Goal: Information Seeking & Learning: Find specific fact

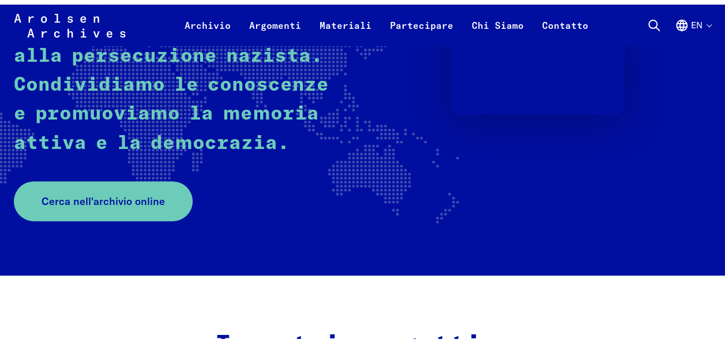
scroll to position [241, 0]
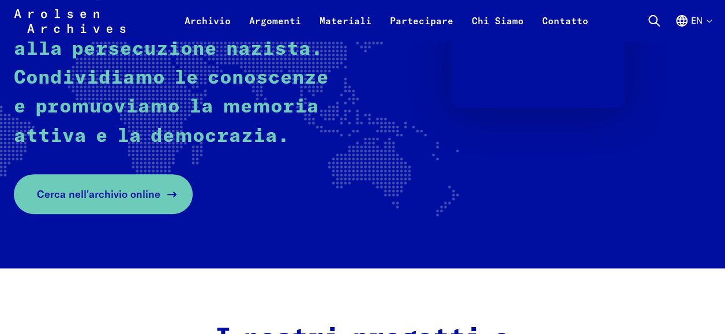
click at [83, 198] on span "Cerca nell'archivio online" at bounding box center [98, 194] width 123 height 16
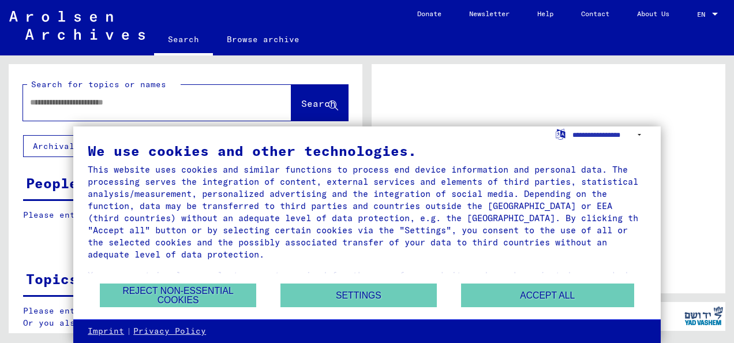
click at [83, 105] on input "text" at bounding box center [147, 102] width 234 height 12
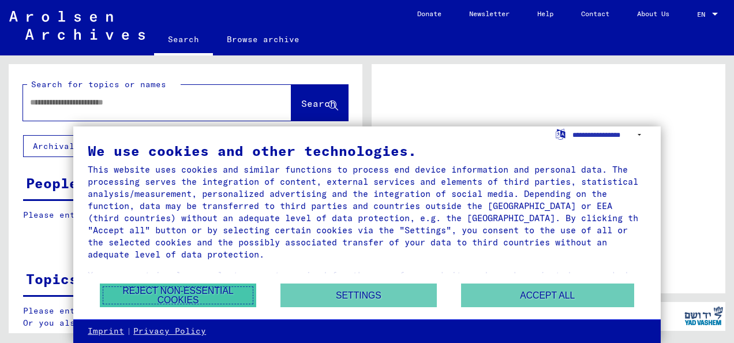
click at [150, 291] on button "Reject non-essential cookies" at bounding box center [178, 295] width 156 height 24
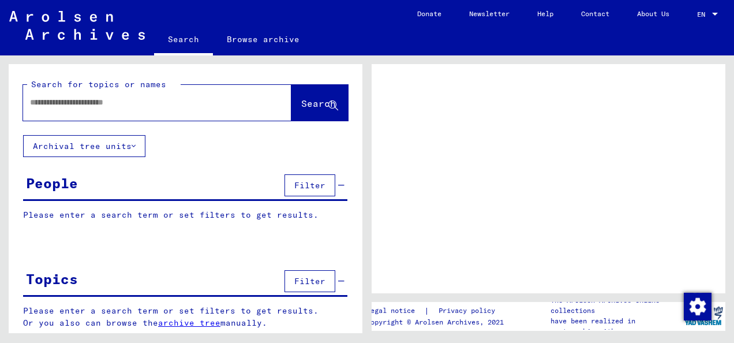
click at [100, 108] on div at bounding box center [143, 102] width 241 height 26
click at [98, 94] on div at bounding box center [143, 102] width 241 height 26
click at [91, 107] on input "text" at bounding box center [147, 102] width 234 height 12
type input "**********"
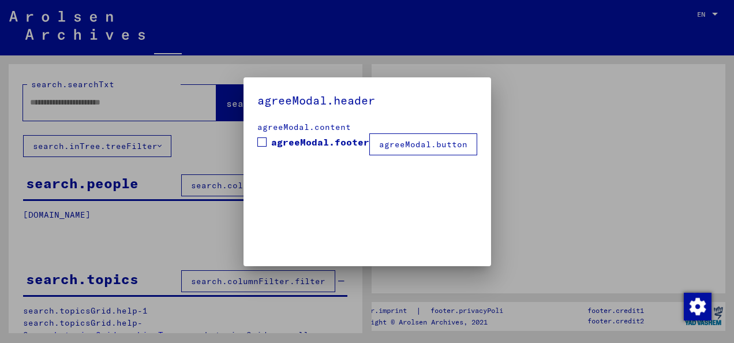
click at [287, 104] on div "agreeModal.header agreeModal.content agreeModal.footer agreeModal.button" at bounding box center [367, 171] width 248 height 189
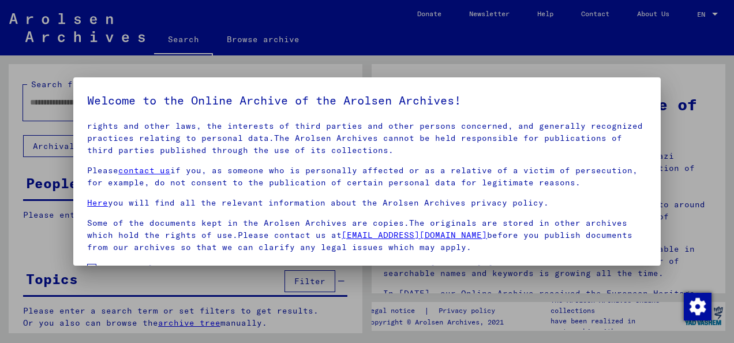
scroll to position [92, 0]
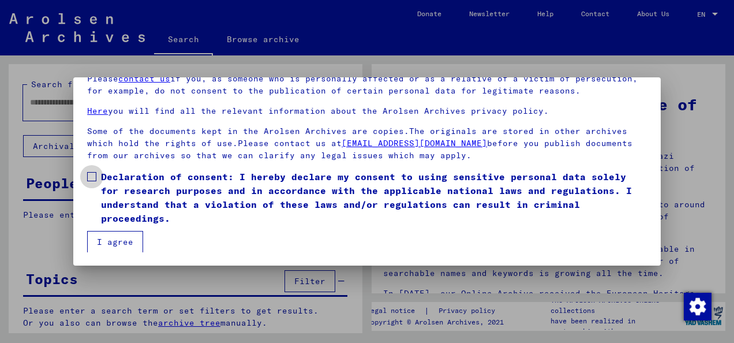
click at [91, 176] on span at bounding box center [91, 176] width 9 height 9
click at [107, 239] on button "I agree" at bounding box center [115, 242] width 56 height 22
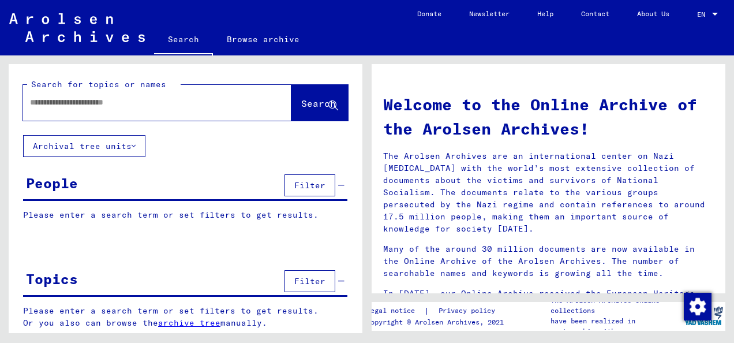
click at [179, 104] on input "text" at bounding box center [143, 102] width 227 height 12
type input "**********"
click at [301, 104] on span "Search" at bounding box center [318, 104] width 35 height 12
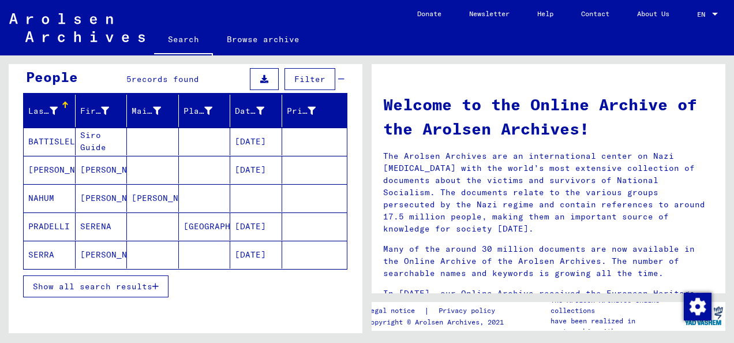
scroll to position [107, 0]
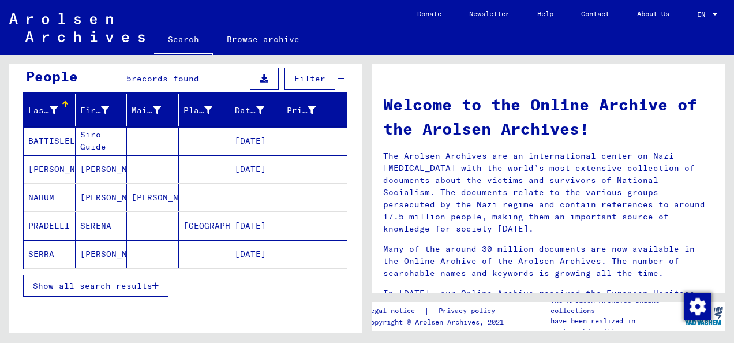
click at [251, 249] on mat-cell "[DATE]" at bounding box center [256, 254] width 52 height 28
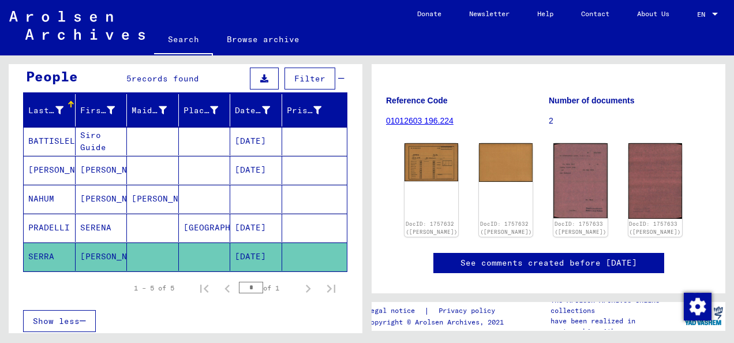
scroll to position [122, 0]
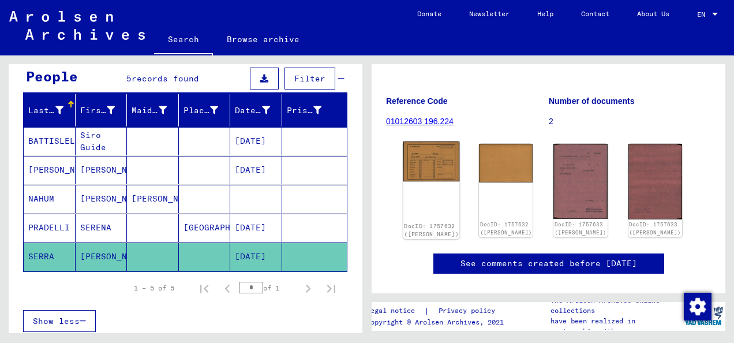
click at [420, 210] on div "DocID: 1757632 ([PERSON_NAME])" at bounding box center [431, 190] width 57 height 98
click at [426, 159] on img at bounding box center [431, 161] width 57 height 40
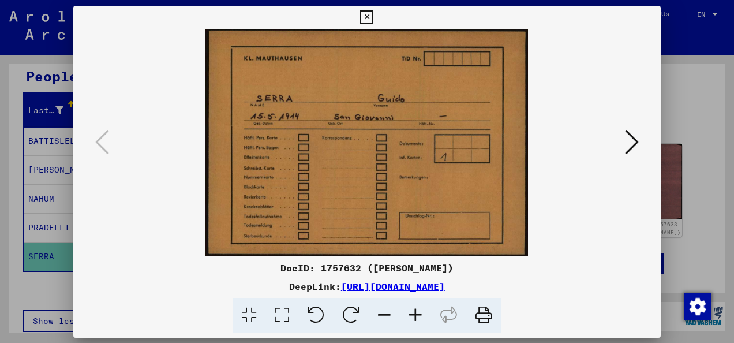
click at [426, 159] on img at bounding box center [367, 142] width 509 height 227
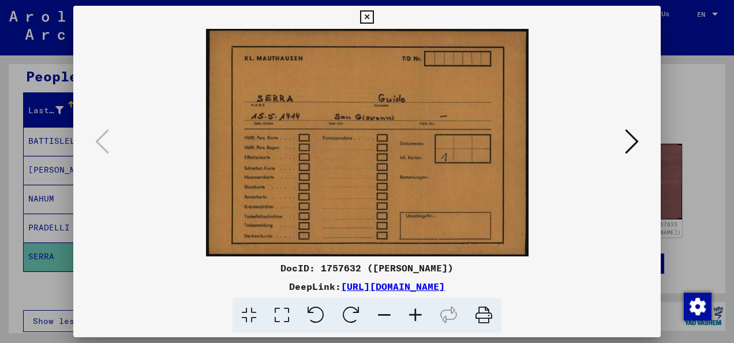
click at [484, 314] on icon at bounding box center [483, 315] width 35 height 35
click at [633, 142] on icon at bounding box center [632, 142] width 14 height 28
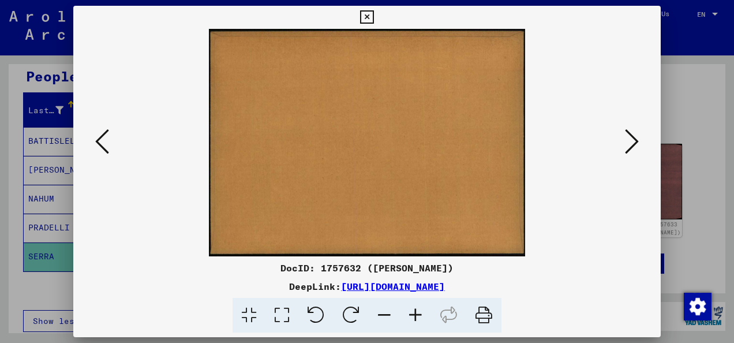
click at [633, 142] on icon at bounding box center [632, 142] width 14 height 28
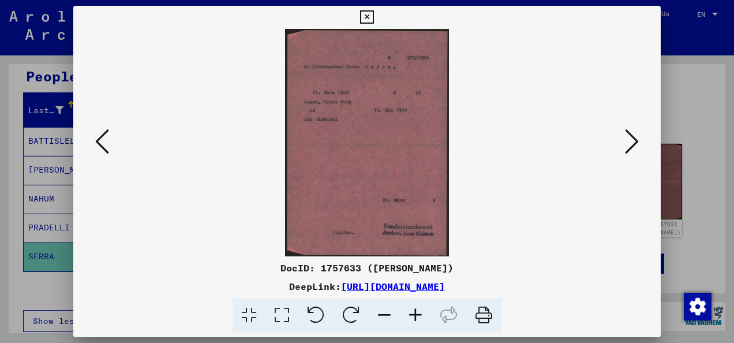
click at [478, 313] on icon at bounding box center [483, 315] width 35 height 35
click at [629, 143] on icon at bounding box center [632, 142] width 14 height 28
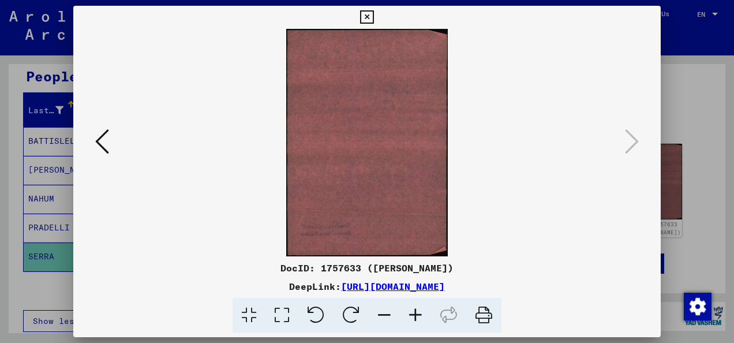
click at [364, 15] on icon at bounding box center [366, 17] width 13 height 14
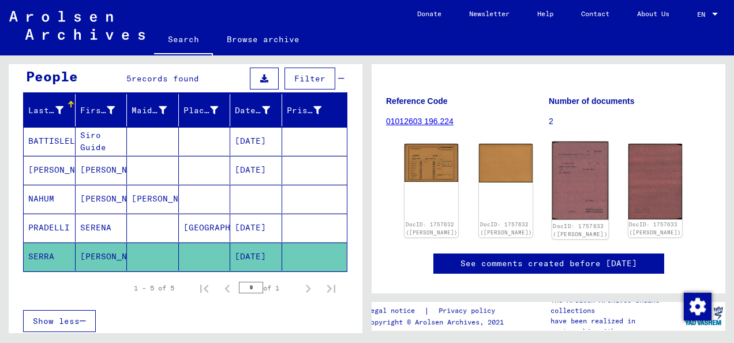
click at [575, 175] on img at bounding box center [580, 180] width 57 height 78
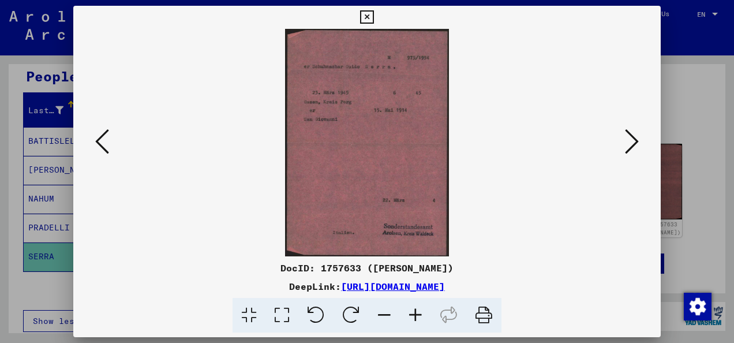
click at [575, 175] on img at bounding box center [367, 142] width 509 height 227
click at [645, 144] on div at bounding box center [366, 142] width 587 height 227
click at [622, 145] on button at bounding box center [631, 142] width 21 height 33
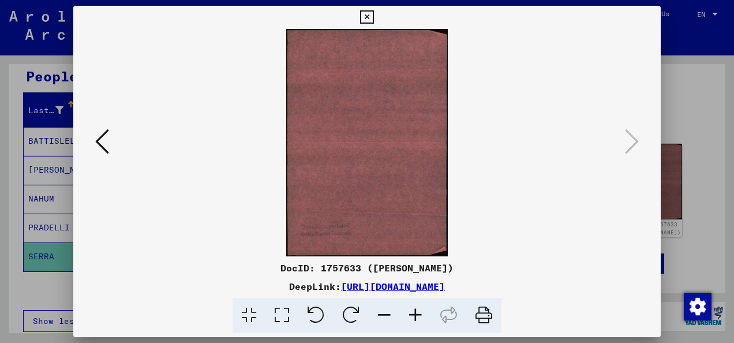
click at [104, 141] on icon at bounding box center [102, 142] width 14 height 28
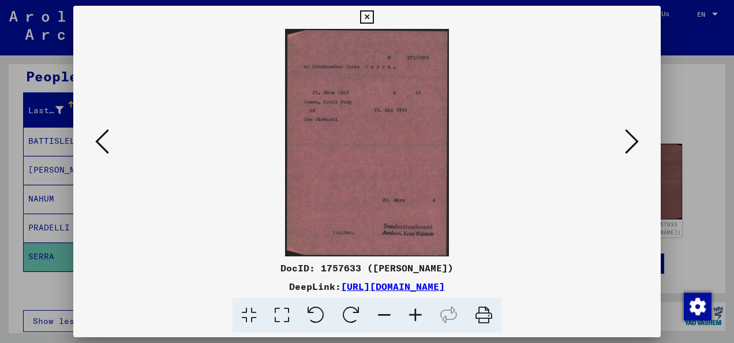
click at [631, 142] on icon at bounding box center [632, 142] width 14 height 28
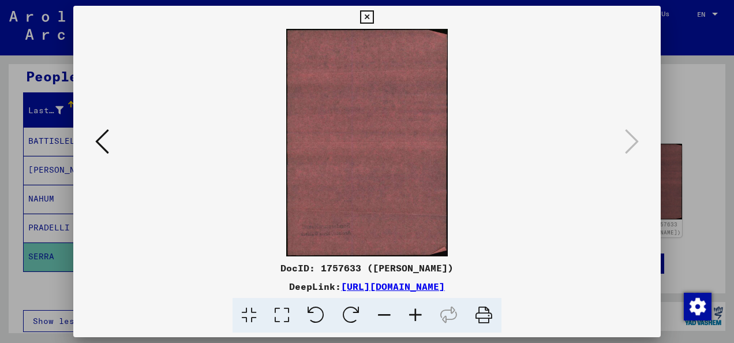
click at [100, 135] on icon at bounding box center [102, 142] width 14 height 28
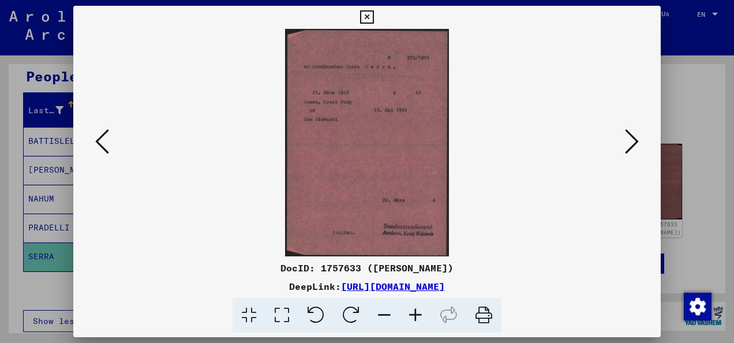
click at [335, 72] on img at bounding box center [367, 142] width 509 height 227
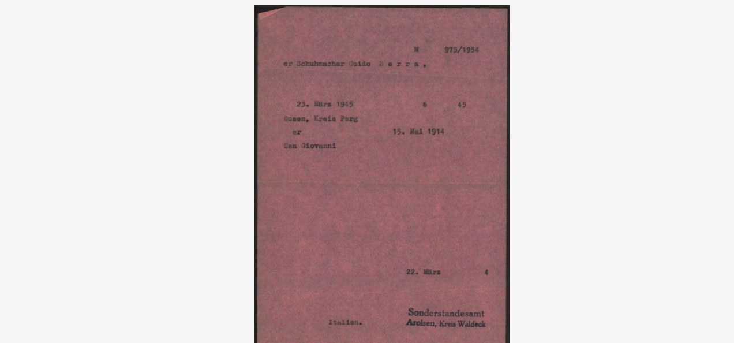
click at [254, 119] on img at bounding box center [367, 142] width 509 height 227
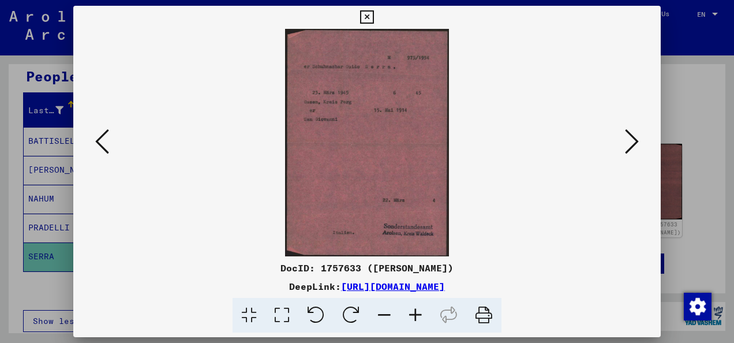
click at [108, 137] on icon at bounding box center [102, 142] width 14 height 28
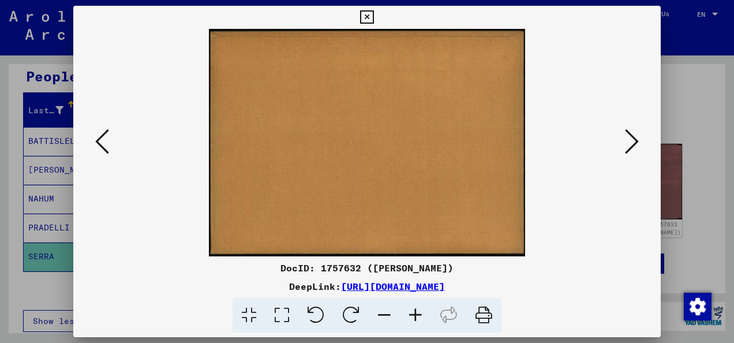
click at [108, 137] on icon at bounding box center [102, 142] width 14 height 28
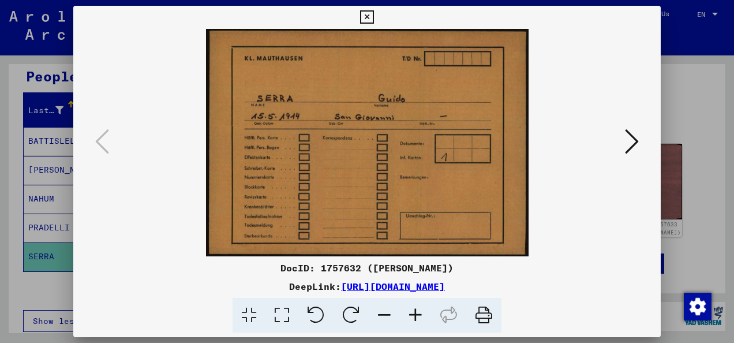
click at [366, 16] on icon at bounding box center [366, 17] width 13 height 14
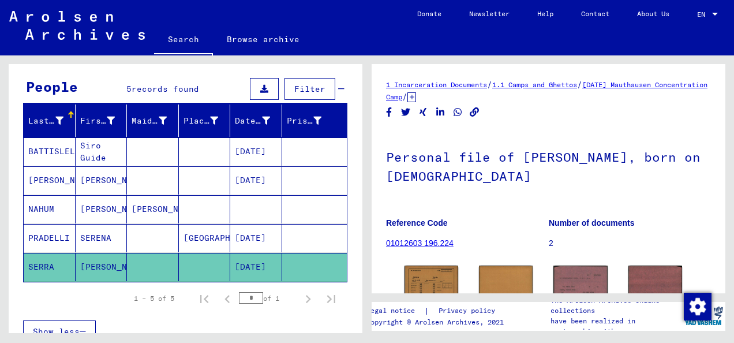
scroll to position [96, 0]
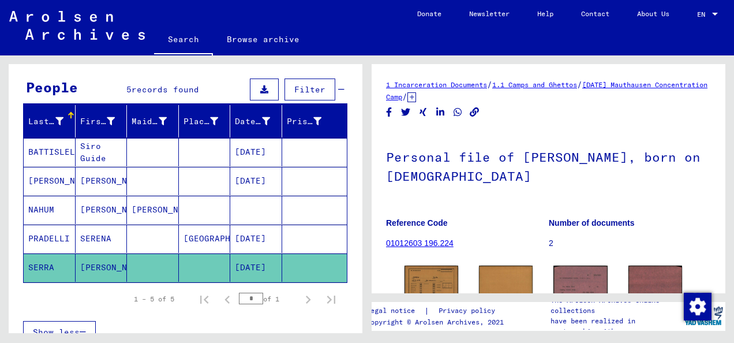
click at [55, 232] on mat-cell "PRADELLI" at bounding box center [50, 238] width 52 height 28
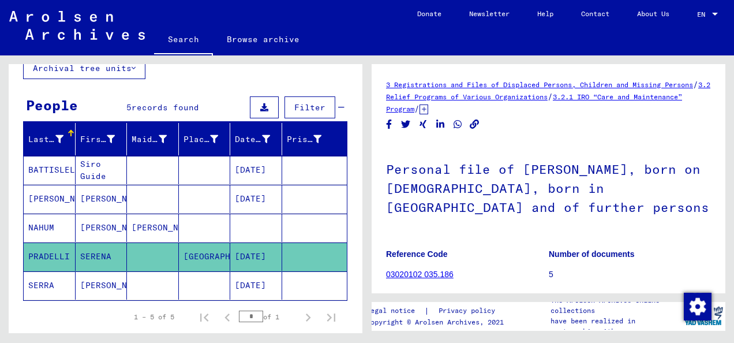
scroll to position [77, 0]
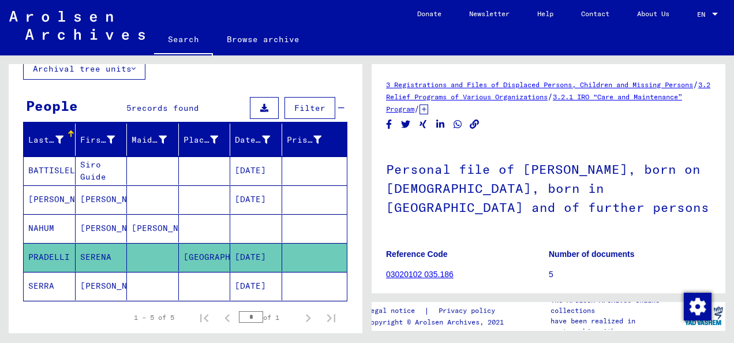
click at [55, 232] on mat-cell "NAHUM" at bounding box center [50, 228] width 52 height 28
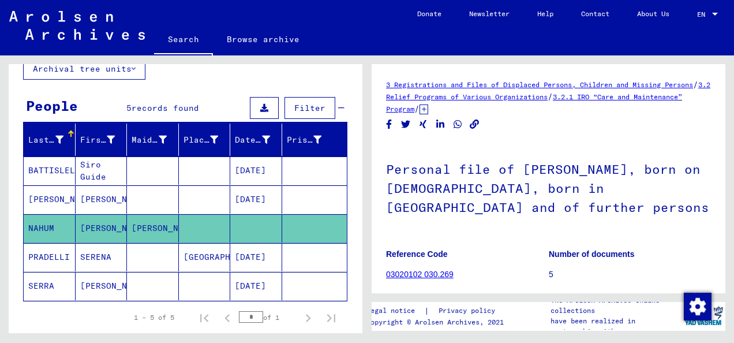
click at [55, 198] on mat-cell "[PERSON_NAME]" at bounding box center [50, 199] width 52 height 28
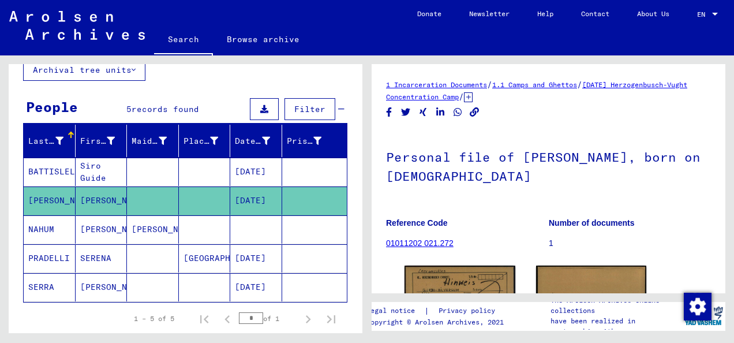
scroll to position [76, 0]
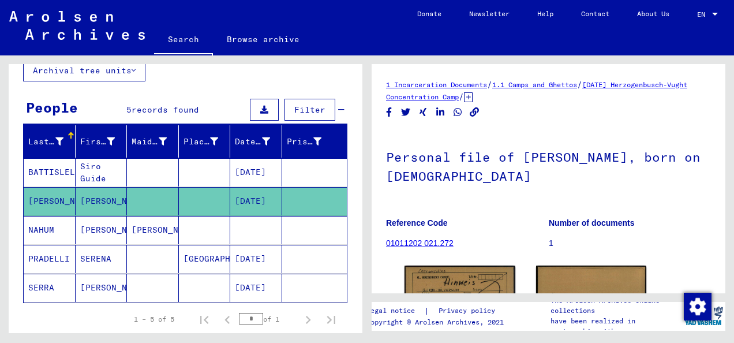
click at [62, 164] on mat-cell "BATTISLELLA" at bounding box center [50, 172] width 52 height 28
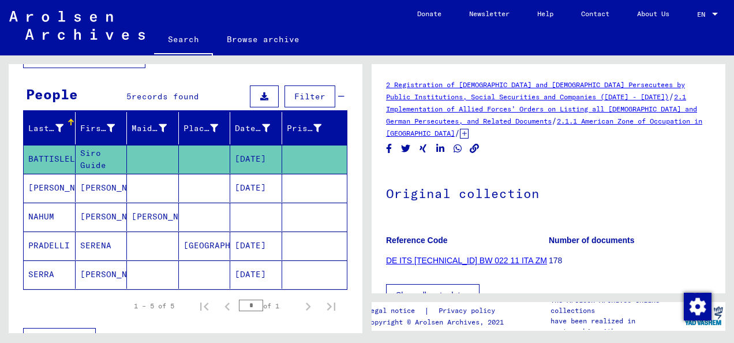
scroll to position [86, 0]
